Goal: Task Accomplishment & Management: Use online tool/utility

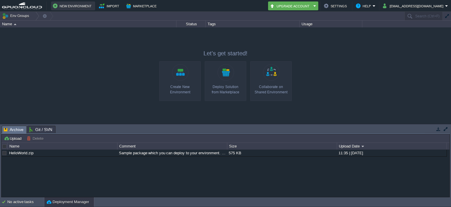
click at [85, 8] on button "New Environment" at bounding box center [73, 5] width 41 height 7
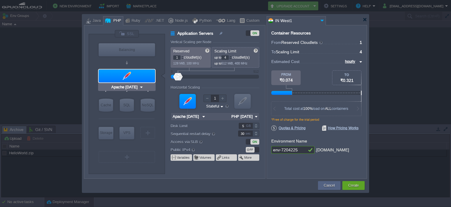
click at [134, 77] on div at bounding box center [127, 75] width 56 height 13
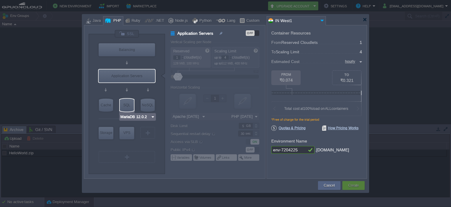
type input "AlmaLinux 9.6"
click at [122, 130] on div "VPS" at bounding box center [127, 133] width 15 height 12
type input "Elastic VPS"
type input "AlmaLinux 9.6"
type input "9.6"
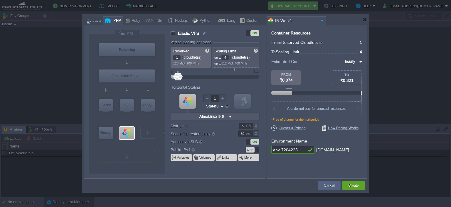
click at [221, 106] on img at bounding box center [222, 106] width 4 height 6
click at [323, 19] on img at bounding box center [322, 20] width 7 height 8
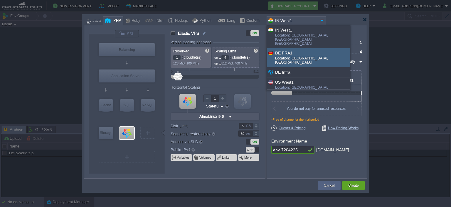
click at [316, 49] on div "DE FRA1" at bounding box center [312, 52] width 74 height 7
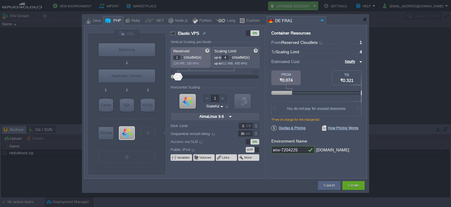
click at [323, 18] on img at bounding box center [322, 20] width 7 height 8
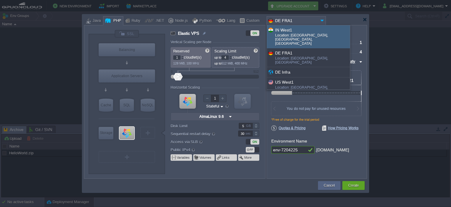
click at [318, 32] on div "IN West1" at bounding box center [312, 29] width 74 height 7
type input "IN West1"
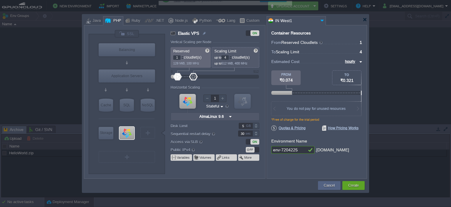
drag, startPoint x: 181, startPoint y: 75, endPoint x: 194, endPoint y: 76, distance: 13.2
click at [194, 76] on div at bounding box center [193, 76] width 9 height 7
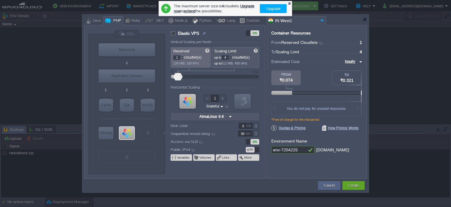
click at [288, 3] on div at bounding box center [290, 3] width 4 height 4
